Goal: Task Accomplishment & Management: Use online tool/utility

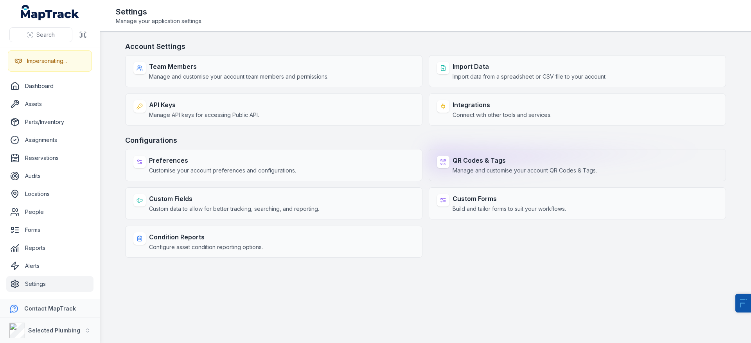
click at [466, 158] on strong "QR Codes & Tags" at bounding box center [525, 160] width 144 height 9
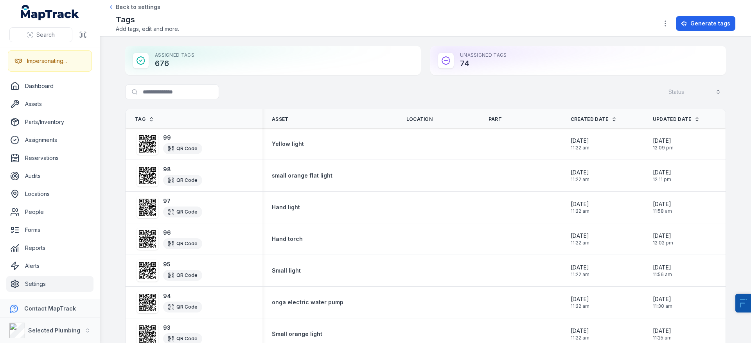
click at [159, 63] on div "Assigned Tags 676" at bounding box center [273, 60] width 296 height 29
click at [457, 59] on div "Unassigned Tags 74" at bounding box center [578, 60] width 296 height 29
click at [688, 22] on icon at bounding box center [684, 23] width 6 height 6
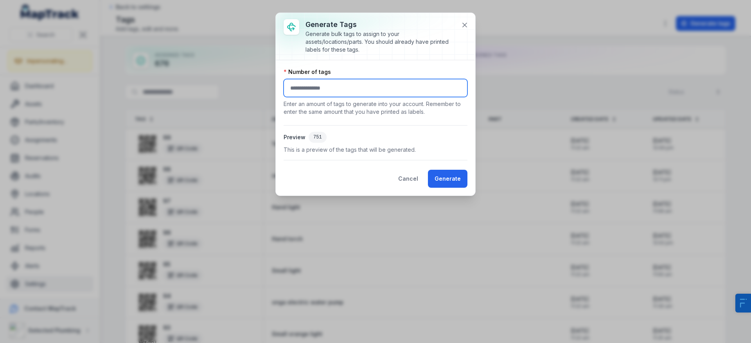
click at [352, 85] on input "number" at bounding box center [376, 88] width 184 height 18
type input "***"
click at [454, 178] on button "Generate" at bounding box center [448, 179] width 40 height 18
